Goal: Task Accomplishment & Management: Complete application form

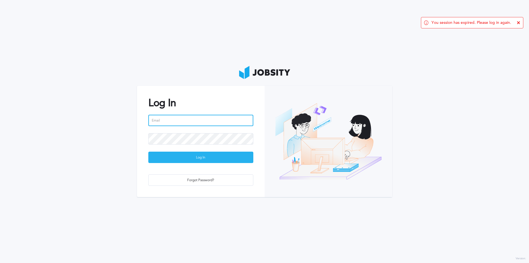
type input "[EMAIL_ADDRESS][PERSON_NAME][DOMAIN_NAME]"
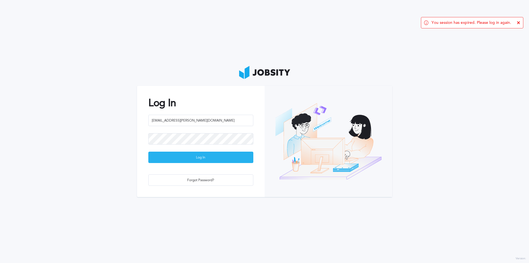
click at [189, 161] on div "Log In" at bounding box center [201, 157] width 104 height 11
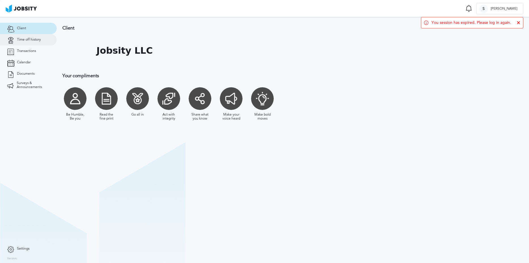
click at [31, 40] on span "Time off history" at bounding box center [29, 40] width 24 height 4
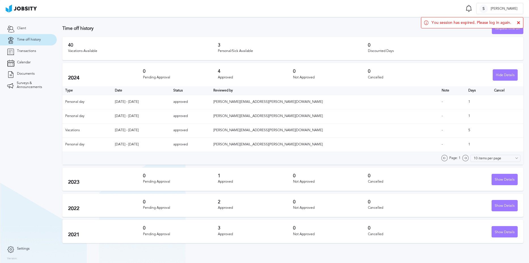
click at [519, 22] on icon at bounding box center [518, 22] width 3 height 3
click at [510, 28] on div "Request time off" at bounding box center [507, 28] width 31 height 11
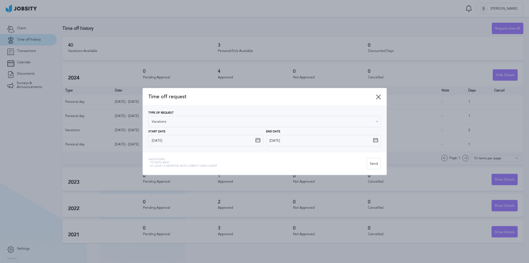
click at [377, 97] on icon at bounding box center [378, 96] width 5 height 5
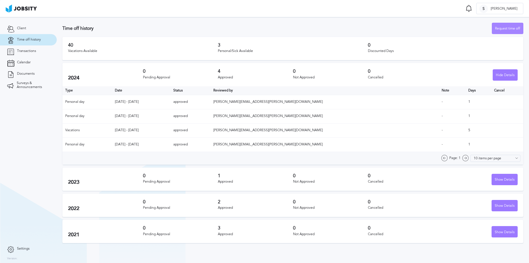
click at [494, 26] on div "Request time off" at bounding box center [507, 28] width 31 height 11
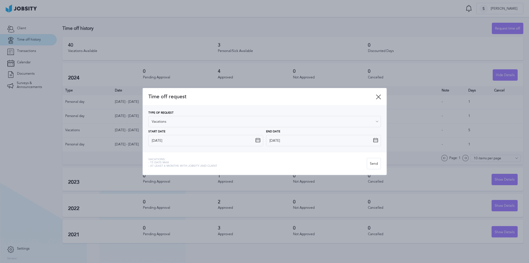
click at [256, 139] on icon at bounding box center [257, 140] width 5 height 5
click at [256, 141] on icon at bounding box center [257, 140] width 5 height 5
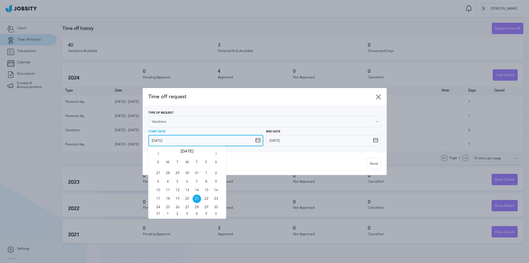
click at [237, 139] on input "[DATE]" at bounding box center [205, 140] width 115 height 11
click at [166, 214] on span "1" at bounding box center [168, 213] width 9 height 4
type input "[DATE]"
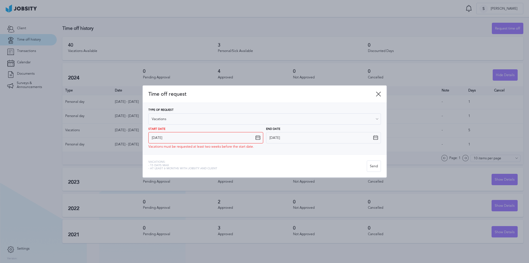
click at [374, 136] on icon at bounding box center [375, 137] width 5 height 5
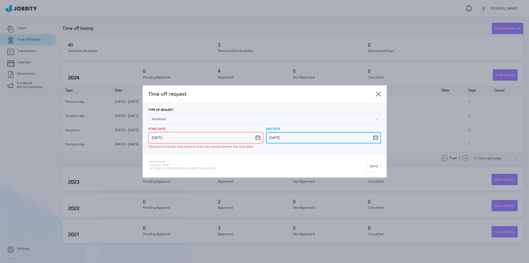
click at [358, 137] on input "[DATE]" at bounding box center [323, 137] width 115 height 11
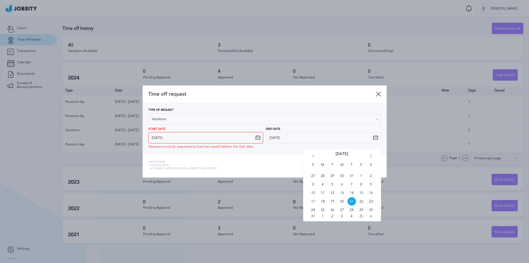
click at [360, 216] on span "5" at bounding box center [361, 216] width 9 height 4
type input "[DATE]"
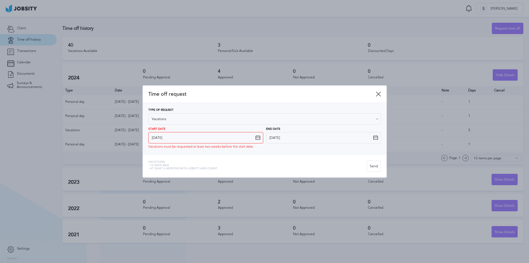
click at [256, 137] on icon at bounding box center [257, 137] width 5 height 5
click at [260, 137] on icon at bounding box center [257, 137] width 5 height 5
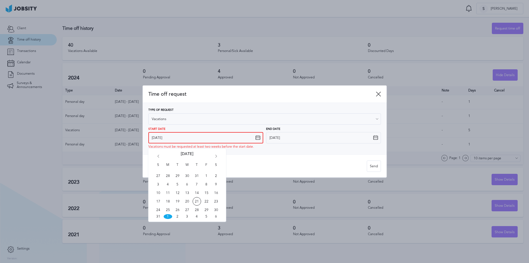
click at [248, 138] on input "[DATE]" at bounding box center [205, 137] width 115 height 11
click at [379, 95] on icon at bounding box center [378, 93] width 5 height 5
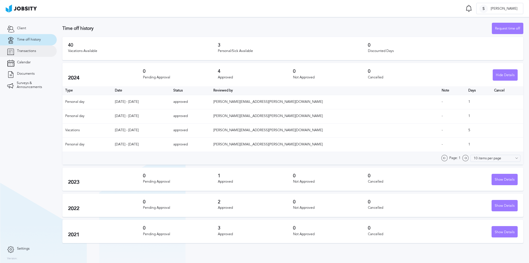
click at [28, 56] on link "Transactions" at bounding box center [28, 50] width 57 height 11
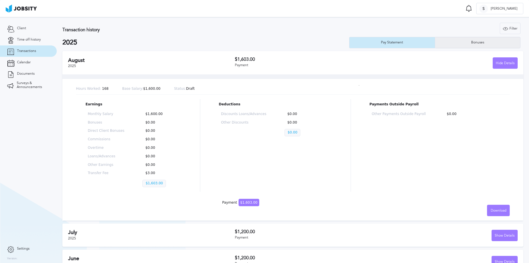
click at [474, 40] on div "Bonuses" at bounding box center [477, 42] width 85 height 11
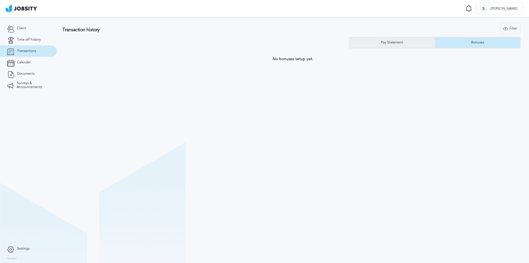
click at [377, 45] on div "Pay Statement" at bounding box center [391, 42] width 85 height 11
